Goal: Information Seeking & Learning: Find specific fact

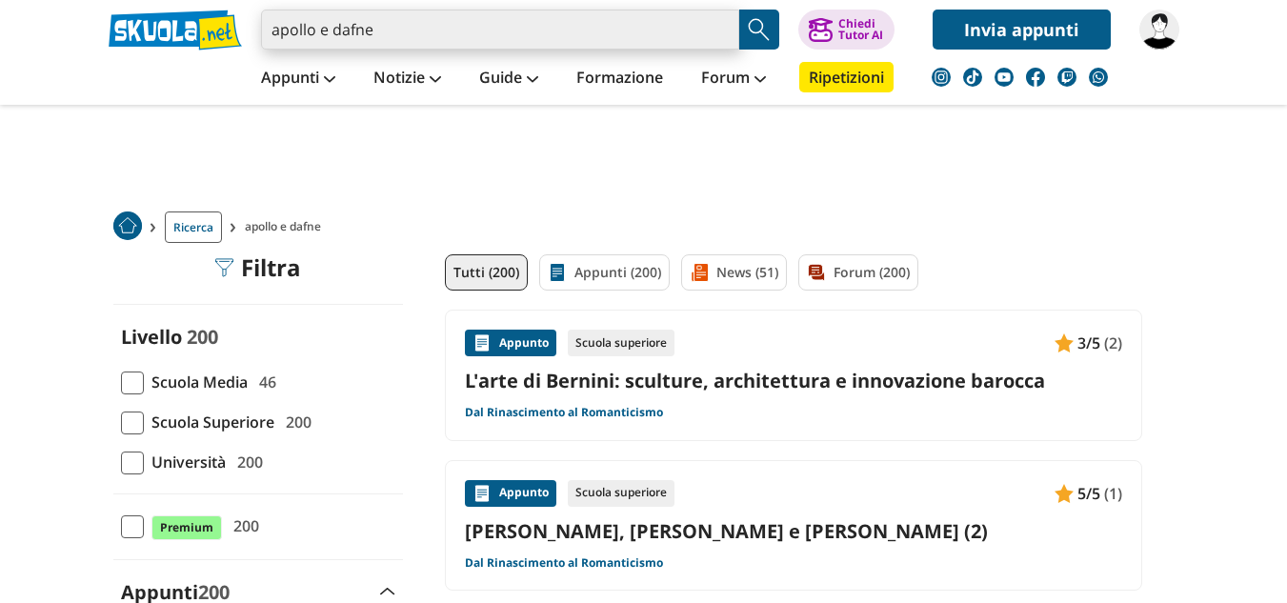
click at [390, 28] on input "apollo e dafne" at bounding box center [500, 30] width 478 height 40
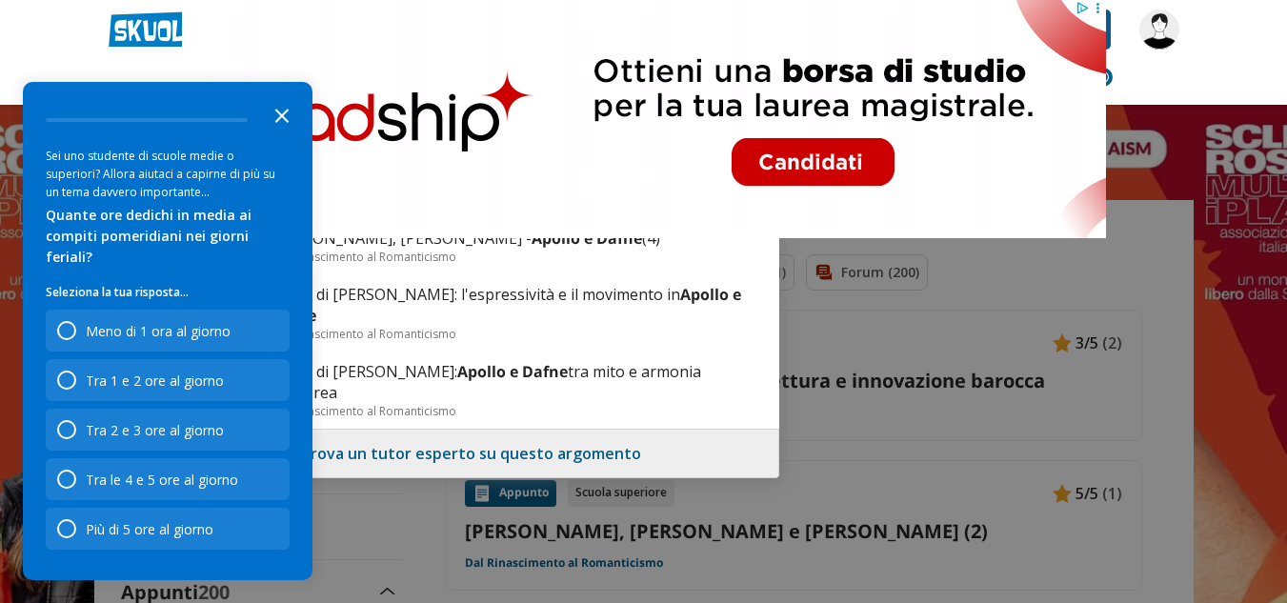
click at [279, 131] on icon "Close the survey" at bounding box center [282, 114] width 38 height 38
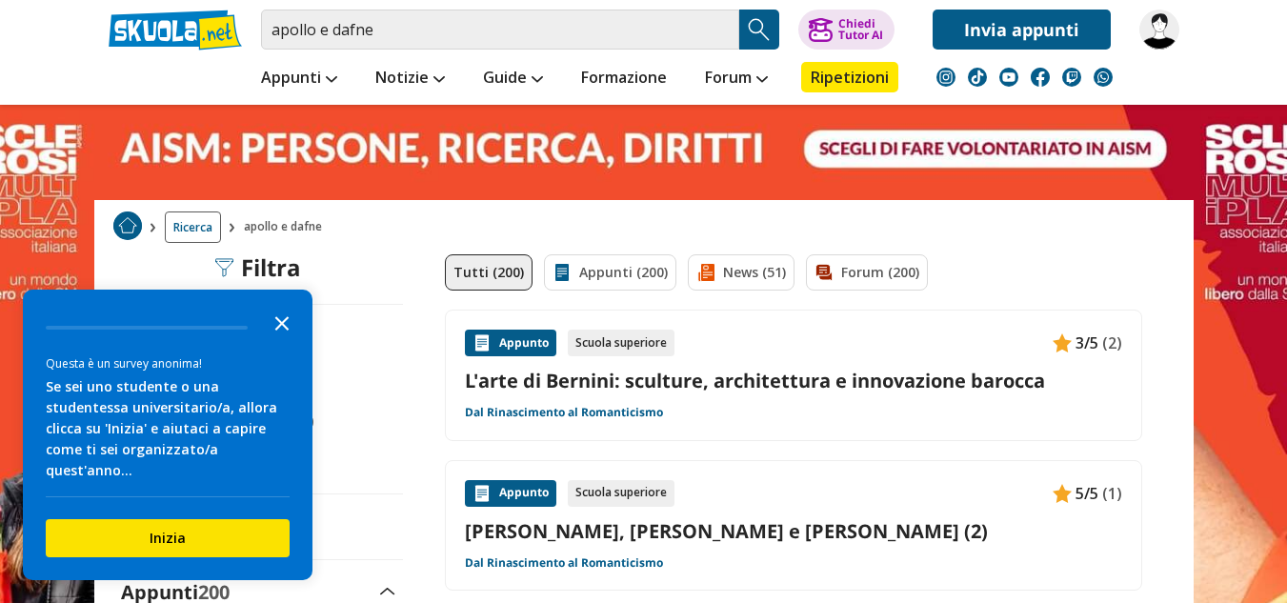
click at [287, 330] on polygon "Close the survey" at bounding box center [282, 323] width 14 height 14
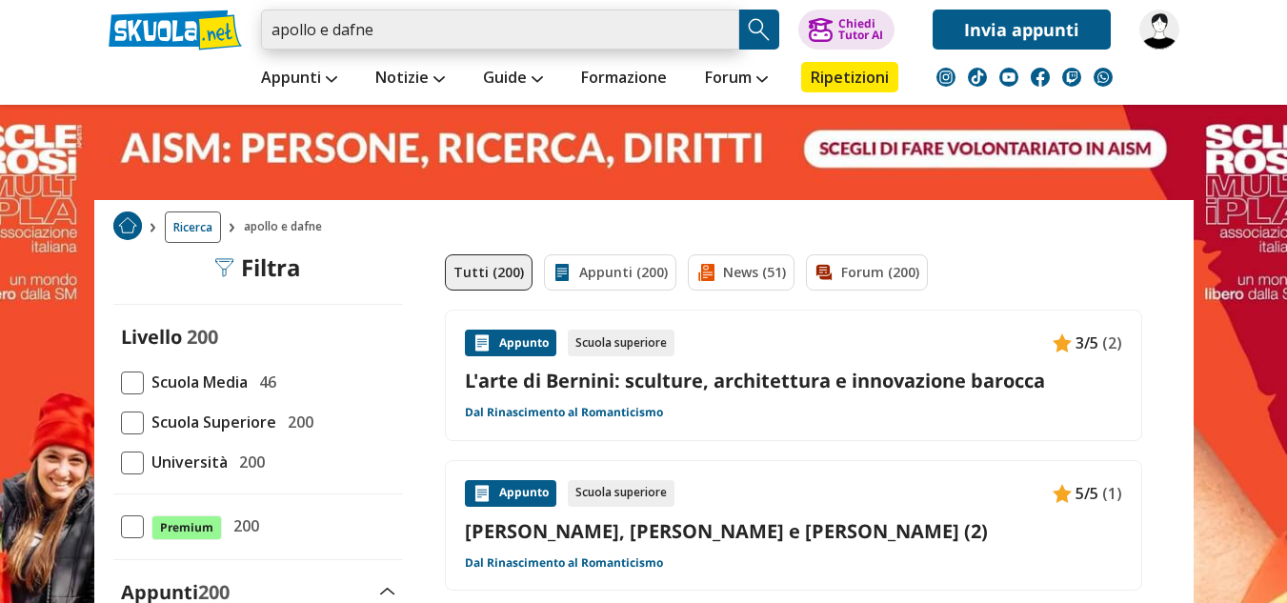
click at [410, 30] on input "apollo e dafne" at bounding box center [500, 30] width 478 height 40
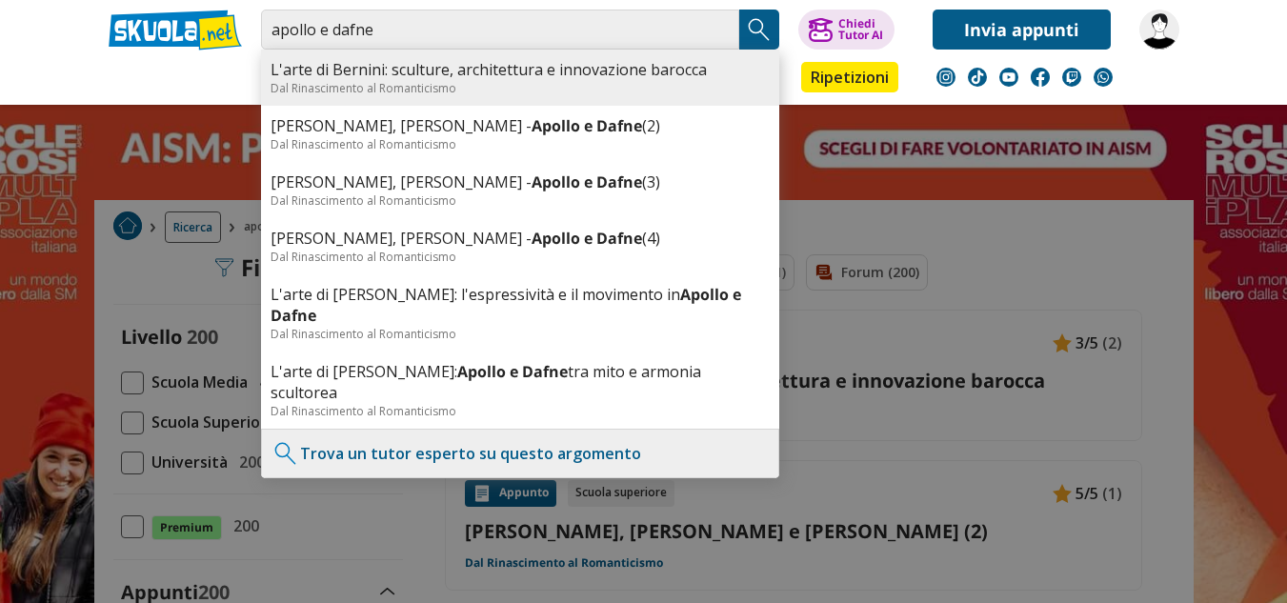
click at [392, 91] on div "Dal Rinascimento al Romanticismo" at bounding box center [519, 88] width 499 height 16
